Goal: Transaction & Acquisition: Purchase product/service

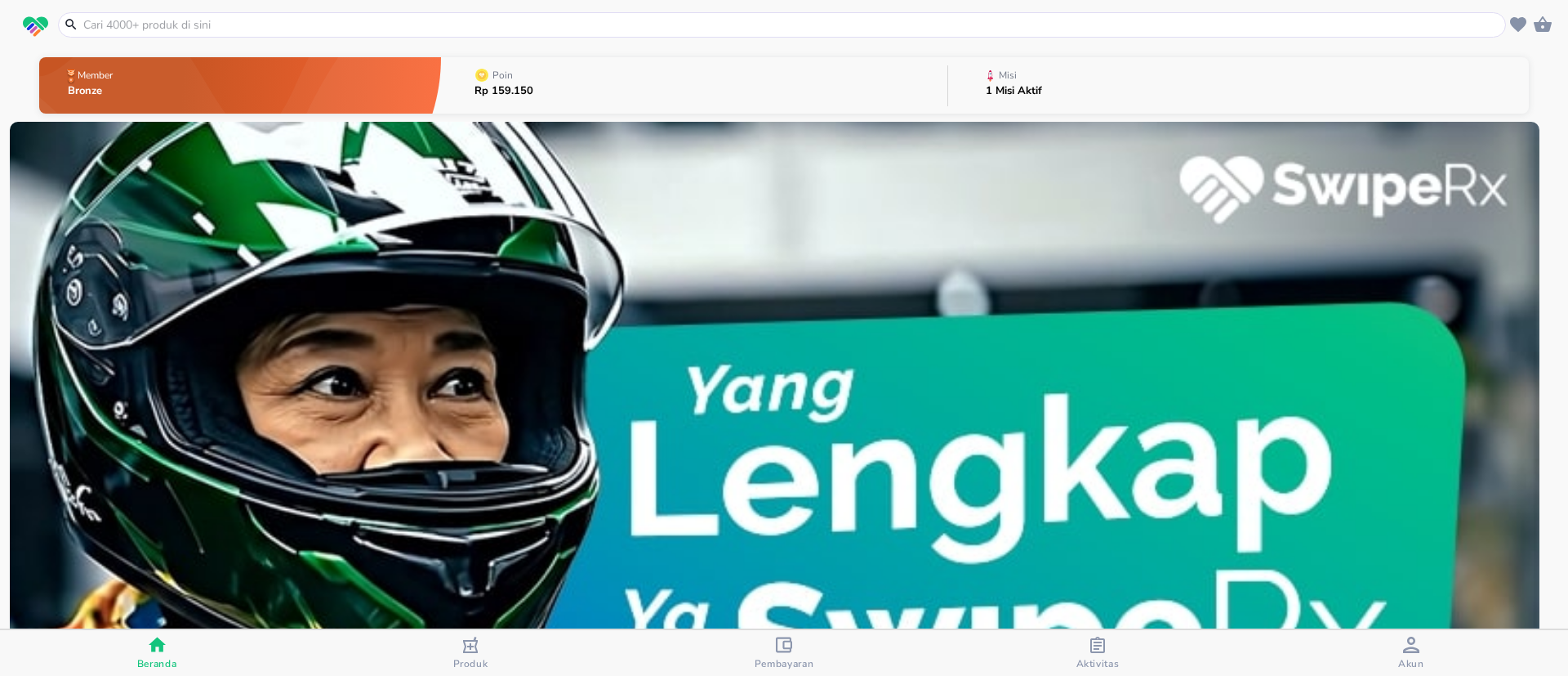
click at [593, 14] on div at bounding box center [782, 25] width 1448 height 25
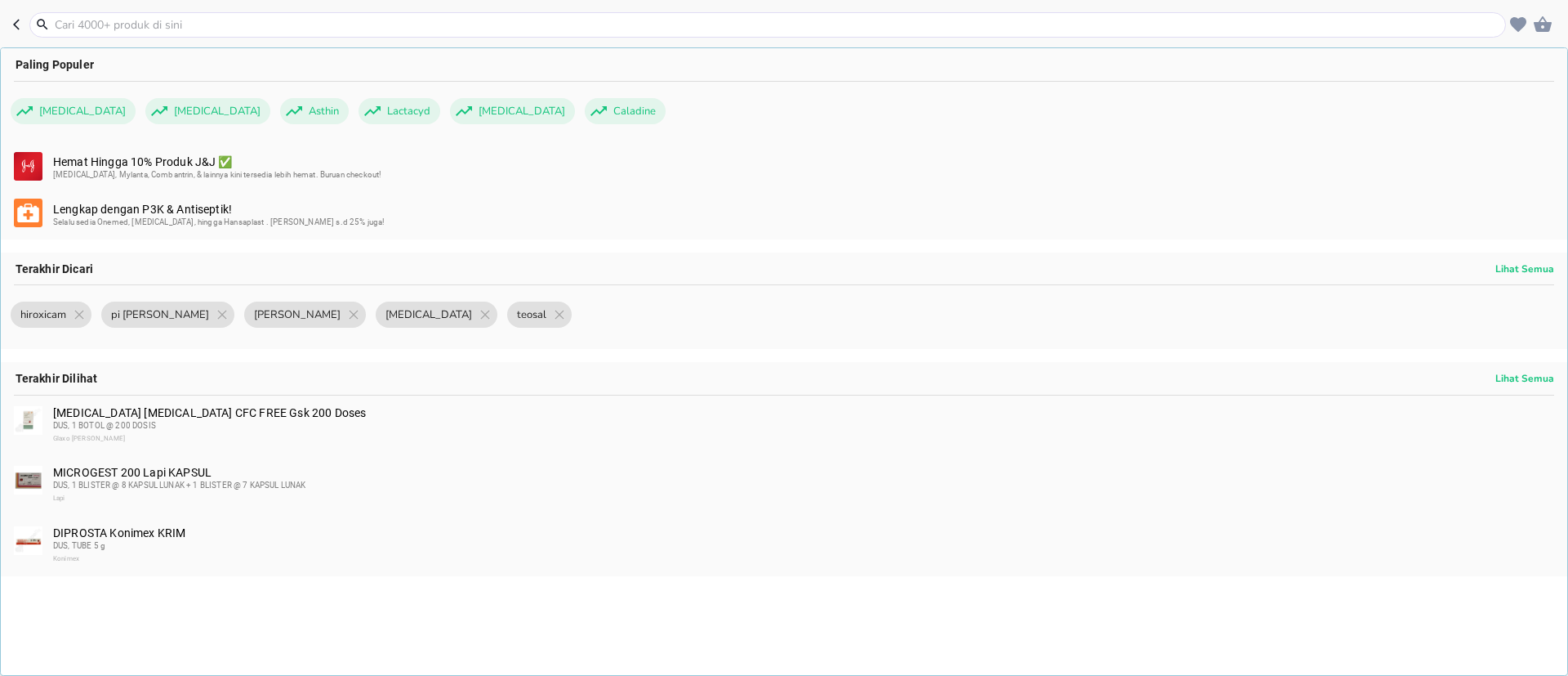
click at [595, 21] on input "text" at bounding box center [777, 25] width 1449 height 18
click at [364, 25] on input "text" at bounding box center [777, 25] width 1449 height 18
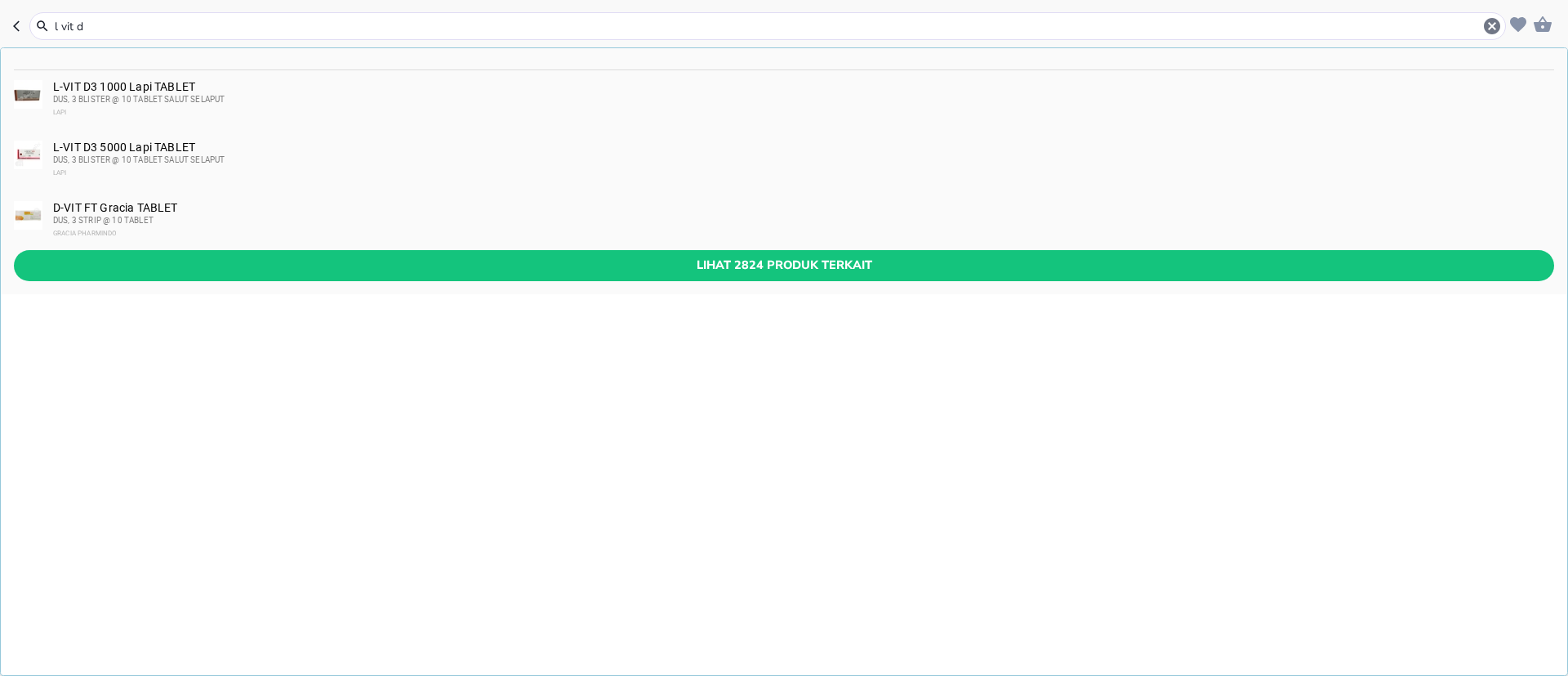
type input "l vit d"
click at [212, 164] on div "DUS, 3 BLISTER @ 10 TABLET SALUT SELAPUT" at bounding box center [803, 160] width 1500 height 13
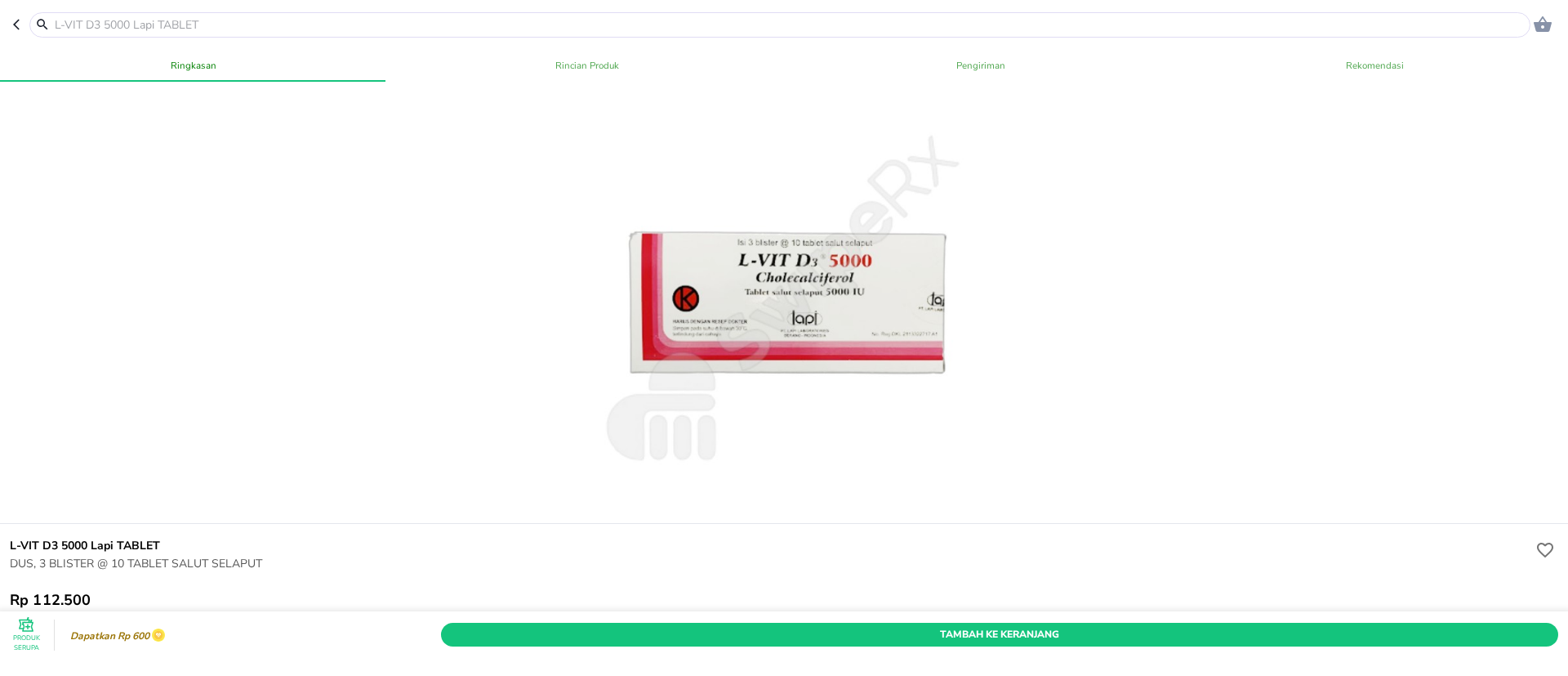
scroll to position [123, 0]
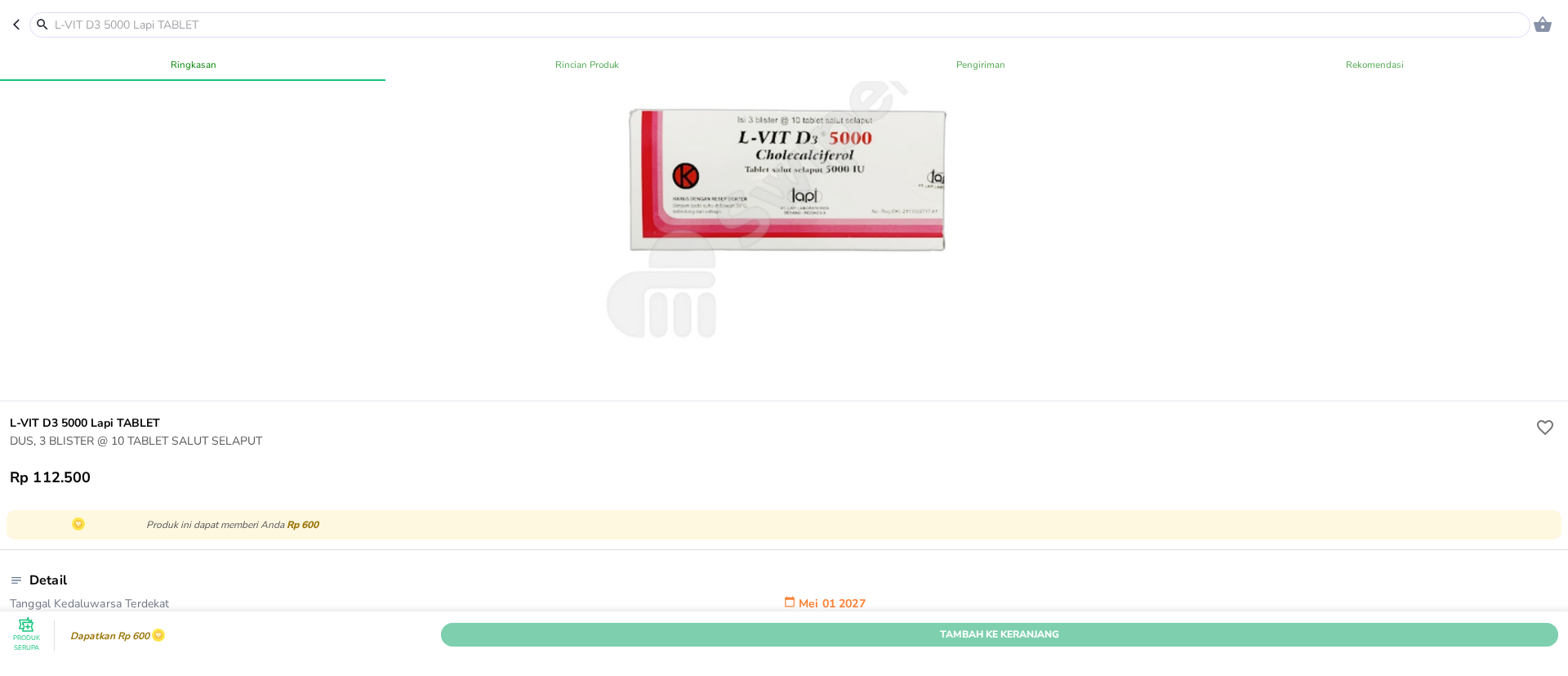
click at [1144, 626] on span "Tambah Ke Keranjang" at bounding box center [999, 634] width 1093 height 18
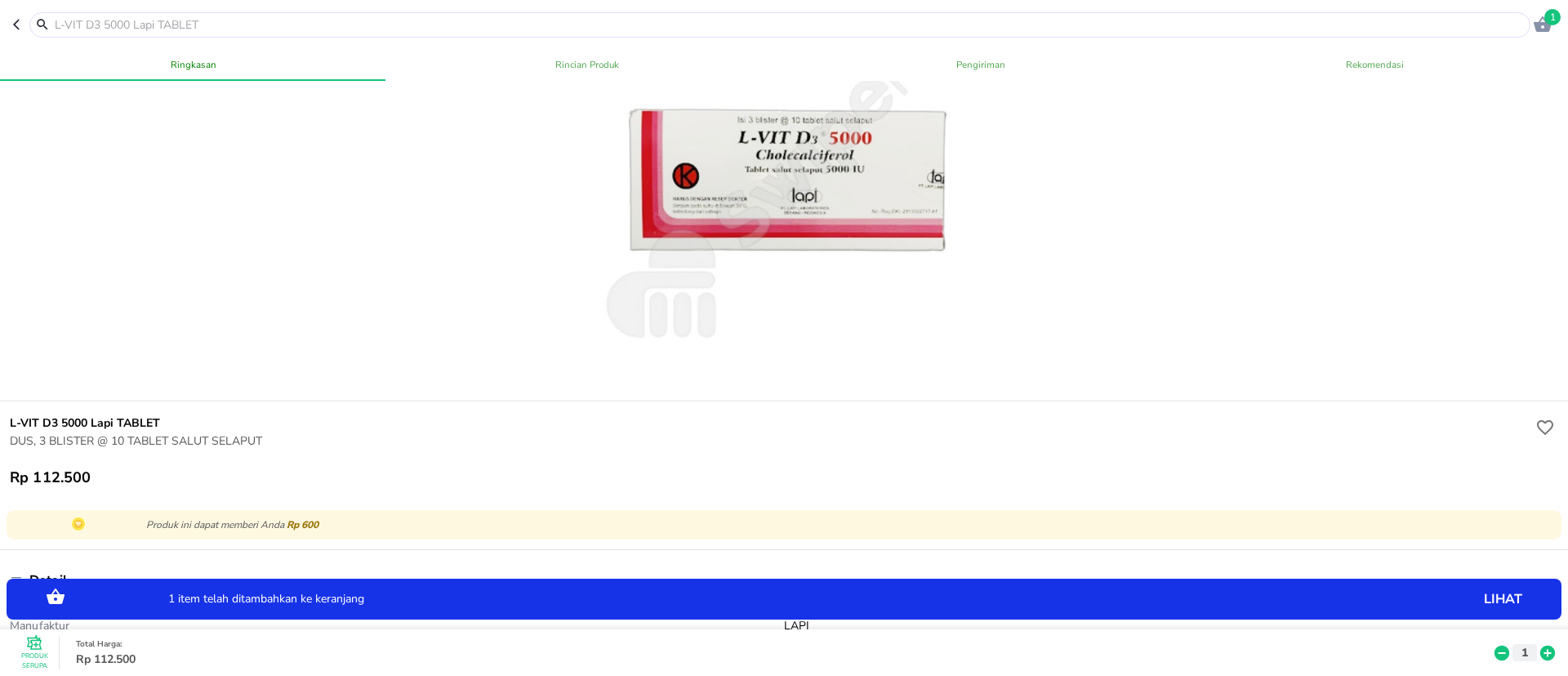
click at [1537, 644] on icon at bounding box center [1547, 653] width 21 height 18
click at [1542, 18] on icon "button" at bounding box center [1543, 24] width 18 height 16
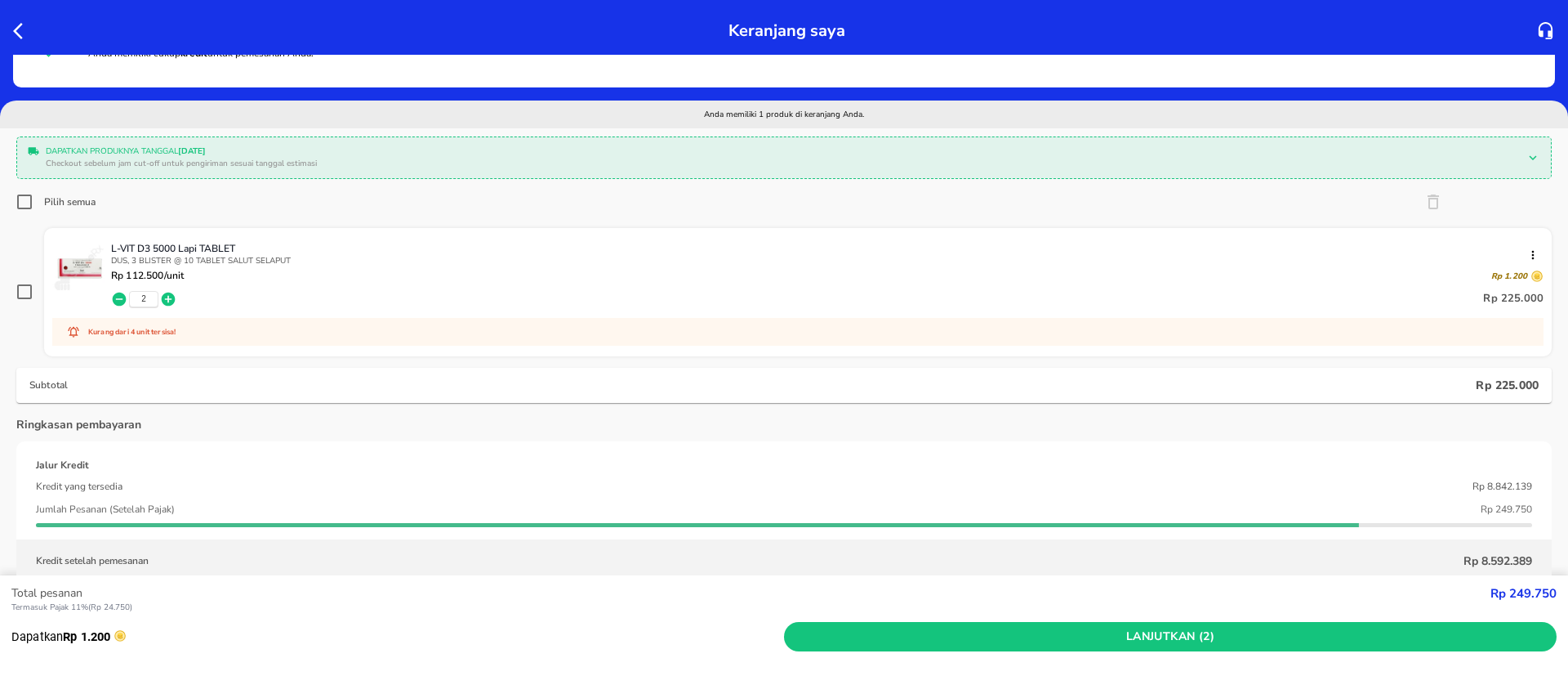
scroll to position [123, 0]
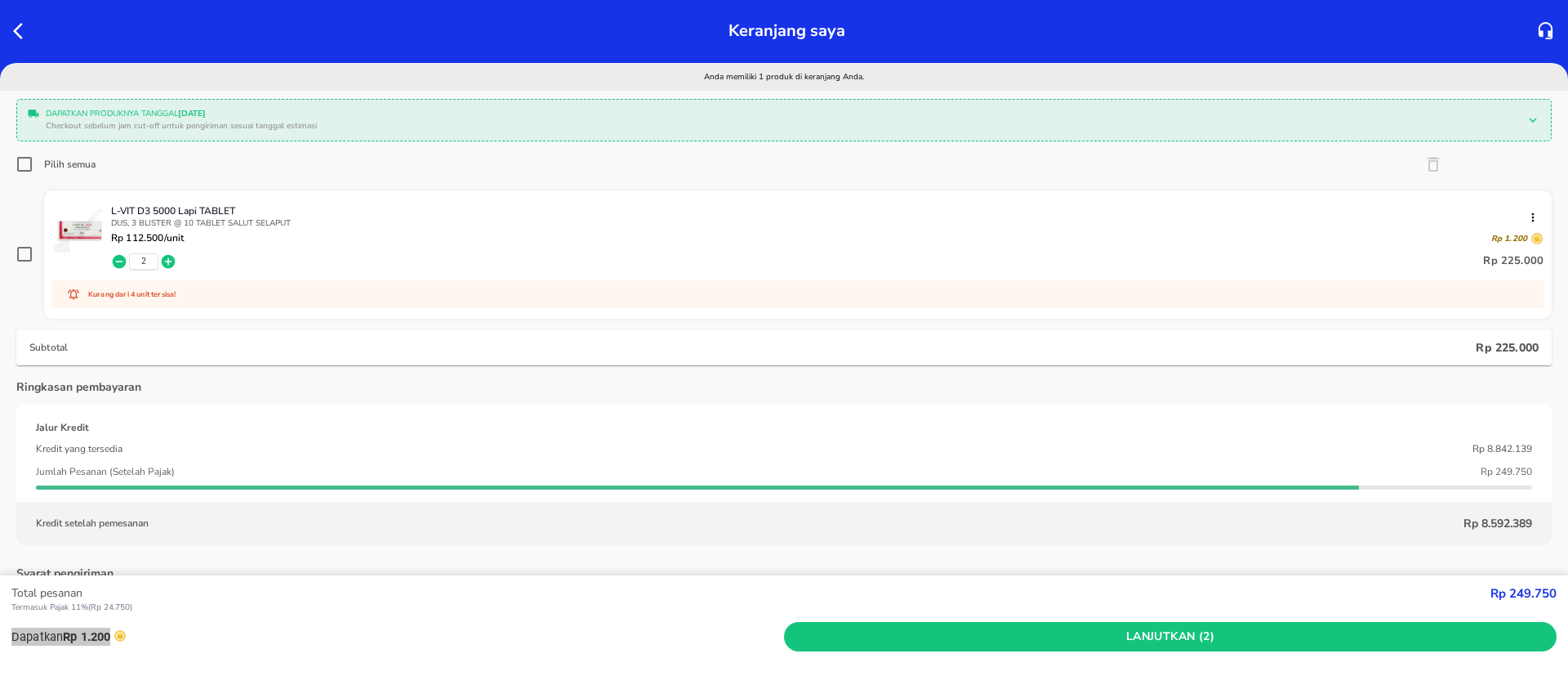
drag, startPoint x: 1567, startPoint y: 633, endPoint x: 1561, endPoint y: 600, distance: 33.5
click at [1567, 608] on div "Total pesanan Termasuk [PERSON_NAME] 11% ( Rp 24.750 ) Rp 249.750 Dapatkan Rp 1…" at bounding box center [784, 625] width 1568 height 101
click at [23, 28] on icon "button" at bounding box center [23, 31] width 20 height 20
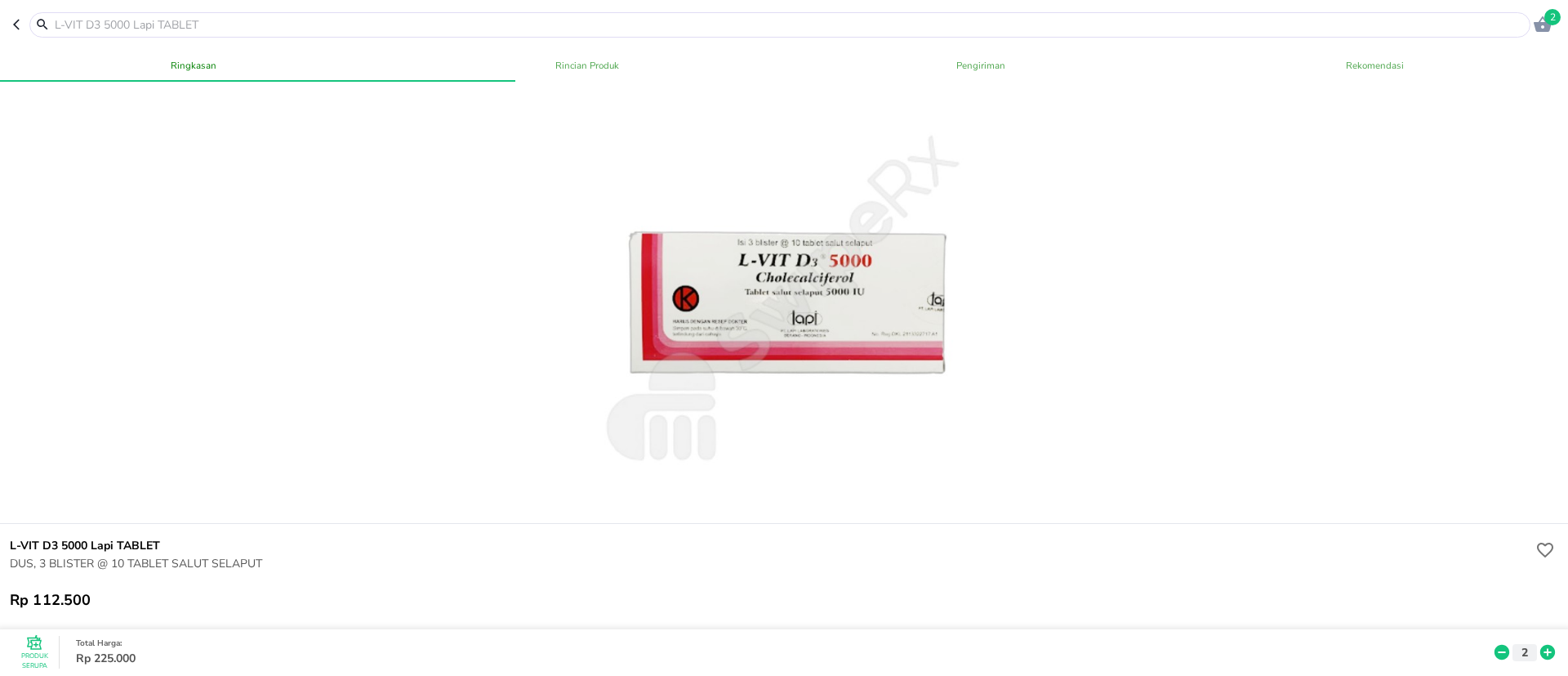
click at [19, 15] on button "button" at bounding box center [22, 25] width 17 height 25
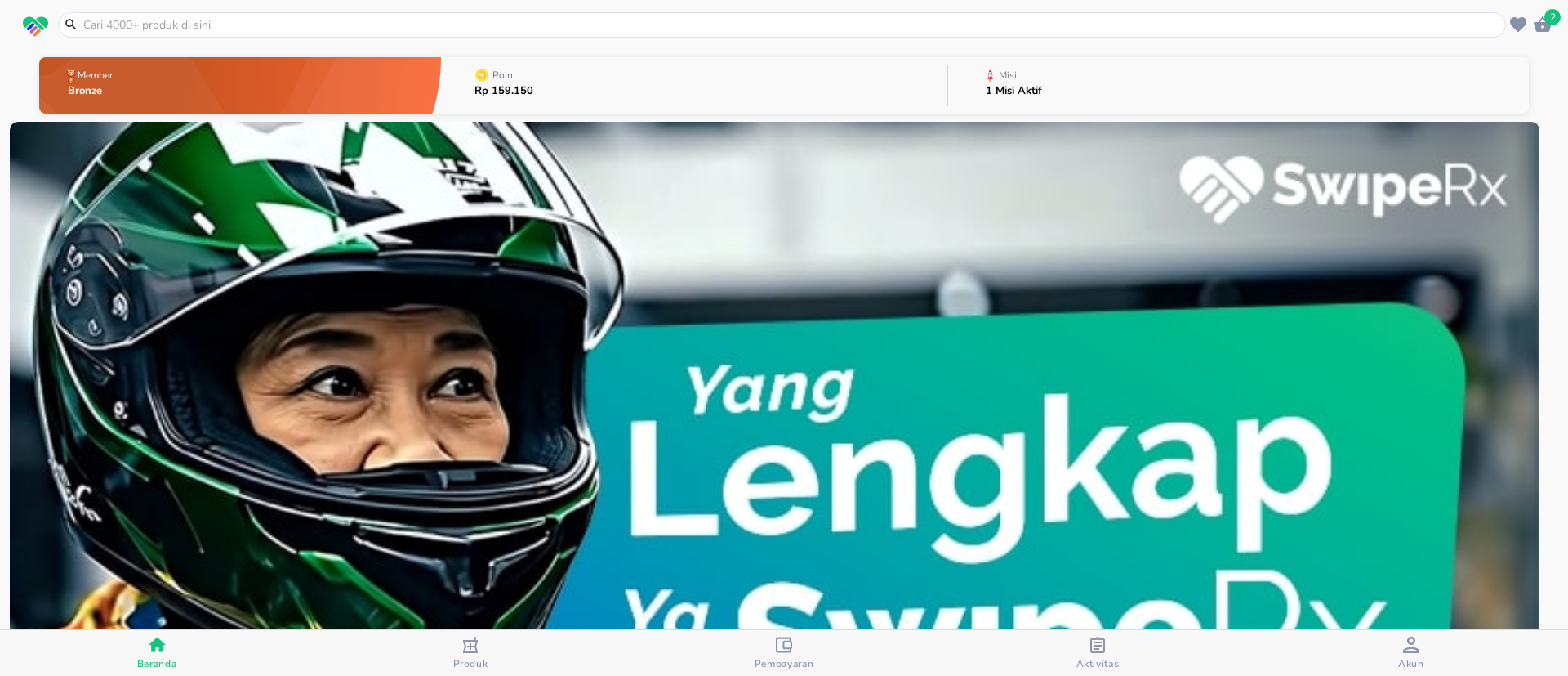
click at [1417, 665] on span "Akun" at bounding box center [1410, 663] width 26 height 13
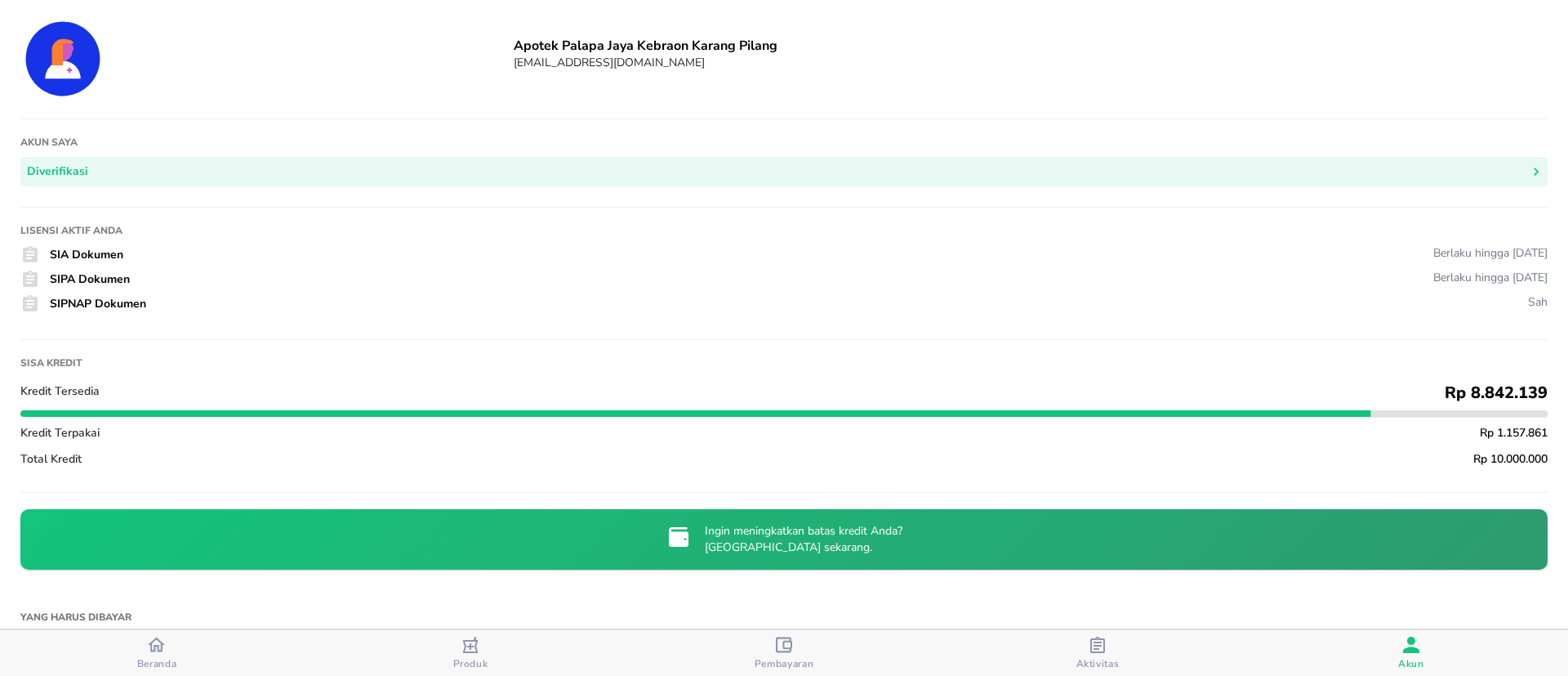
click at [156, 657] on span "Beranda" at bounding box center [158, 663] width 40 height 13
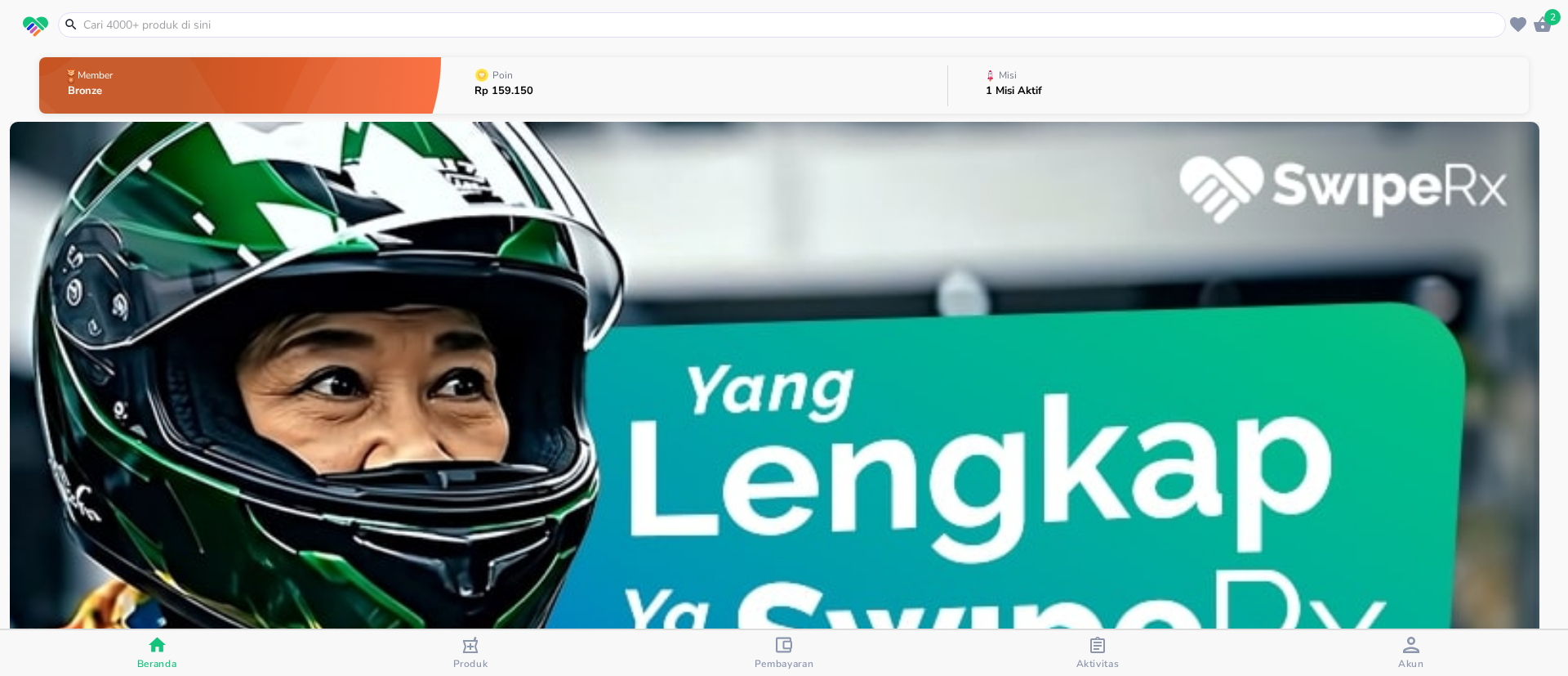
click at [1550, 31] on icon "button" at bounding box center [1543, 25] width 20 height 20
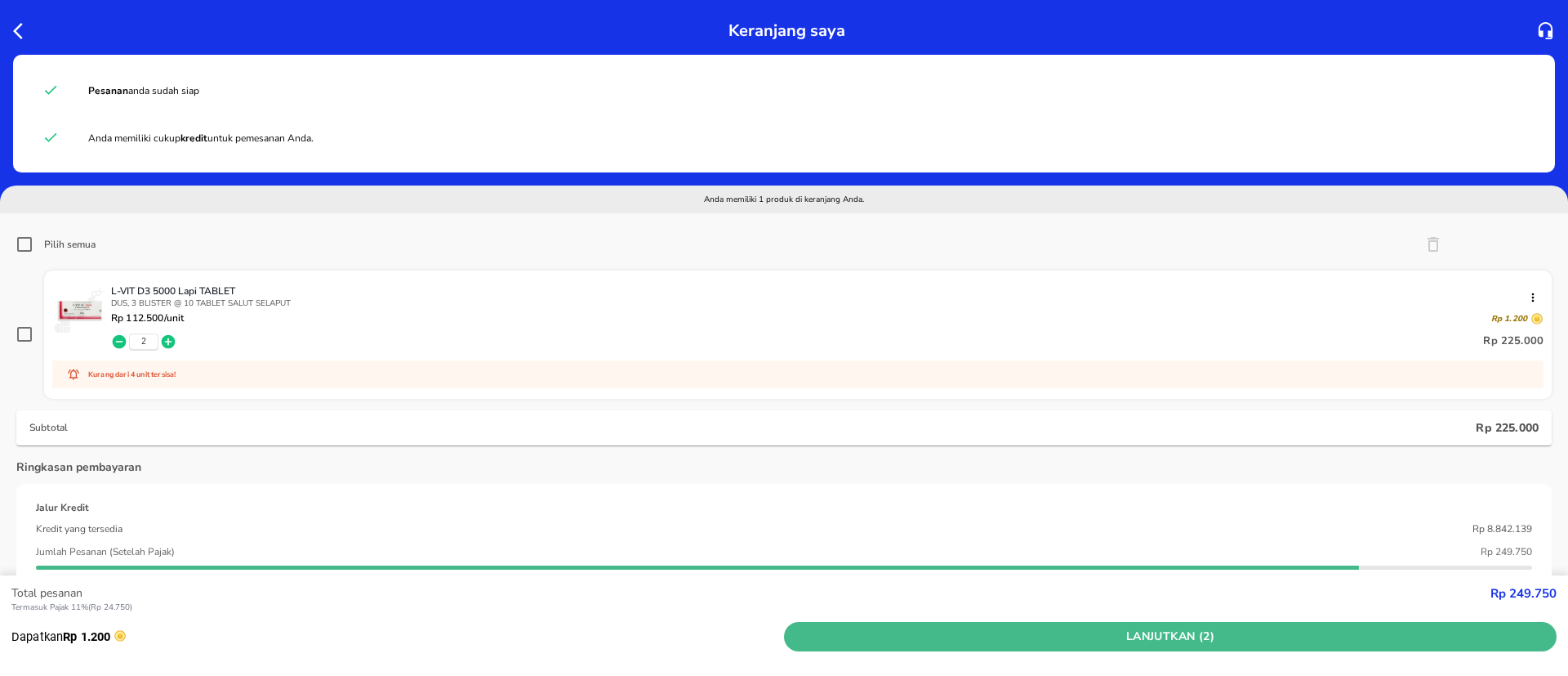
click at [1227, 640] on span "Lanjutkan (2)" at bounding box center [1170, 637] width 760 height 20
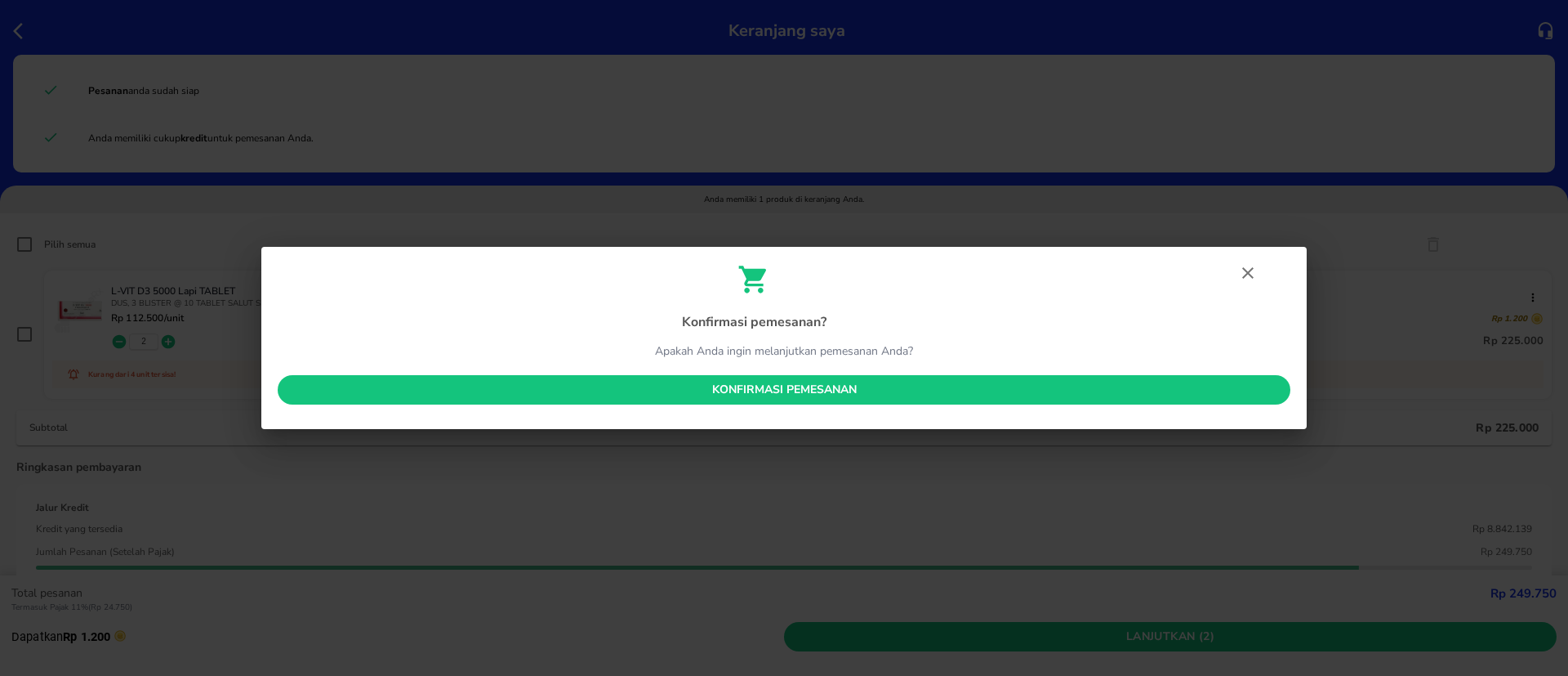
click at [1021, 391] on span "Konfirmasi pemesanan" at bounding box center [784, 390] width 987 height 20
